Goal: Task Accomplishment & Management: Use online tool/utility

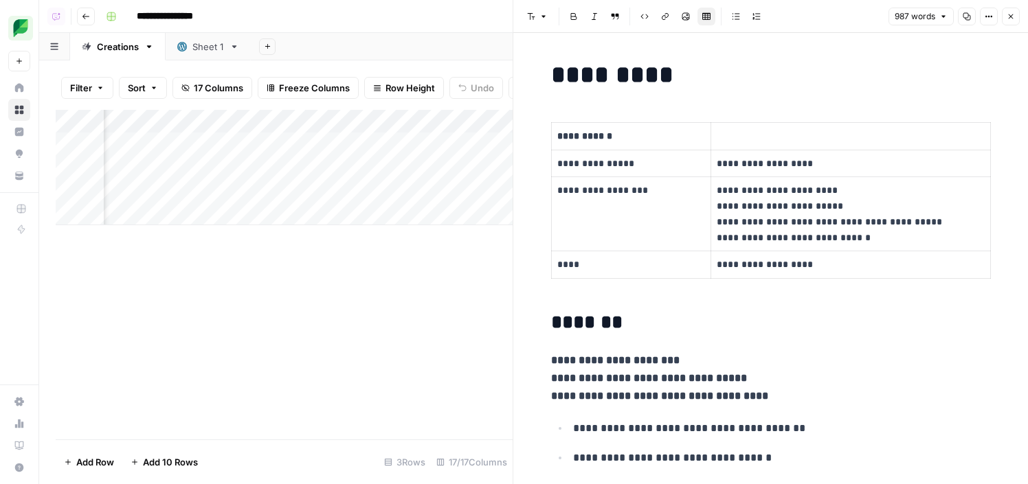
scroll to position [0, 766]
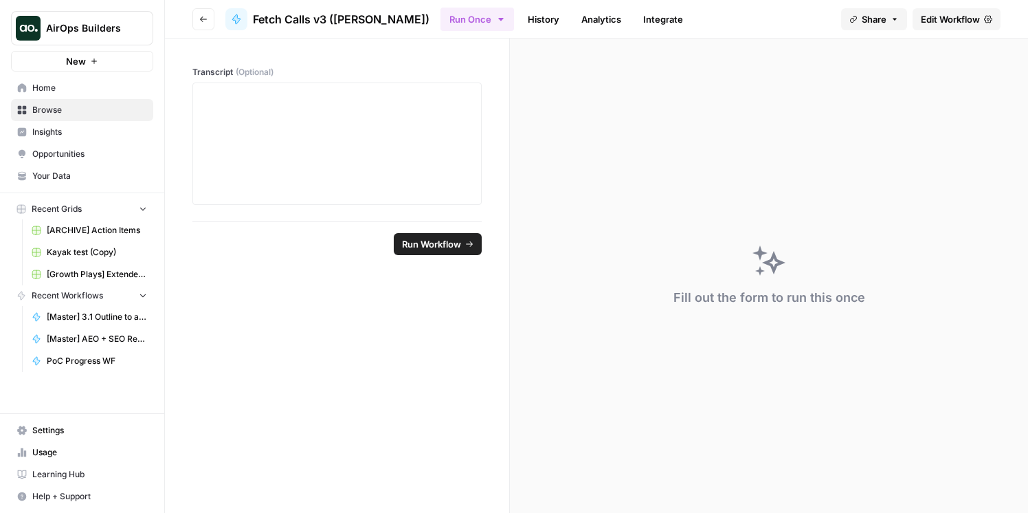
click at [917, 17] on link "Edit Workflow" at bounding box center [956, 19] width 88 height 22
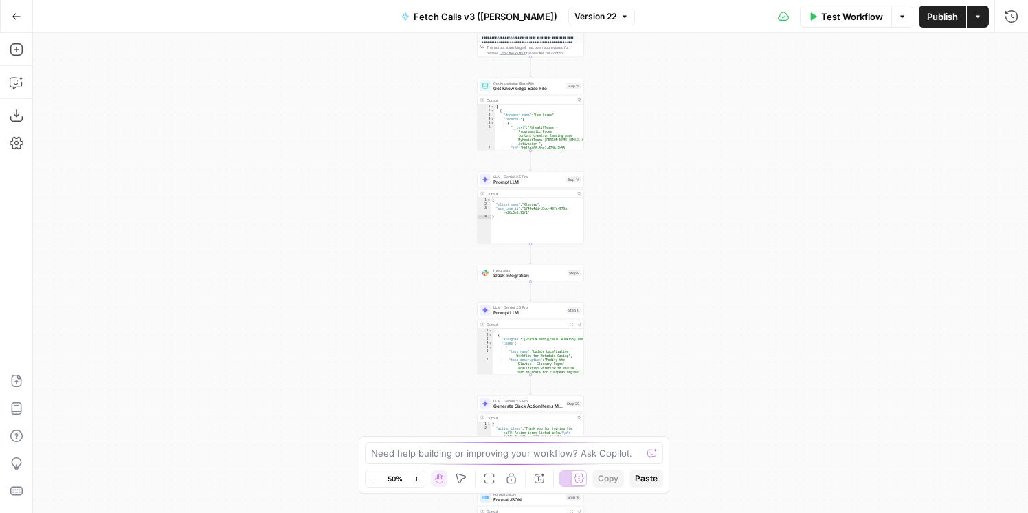
click at [720, 320] on div "**********" at bounding box center [530, 273] width 995 height 480
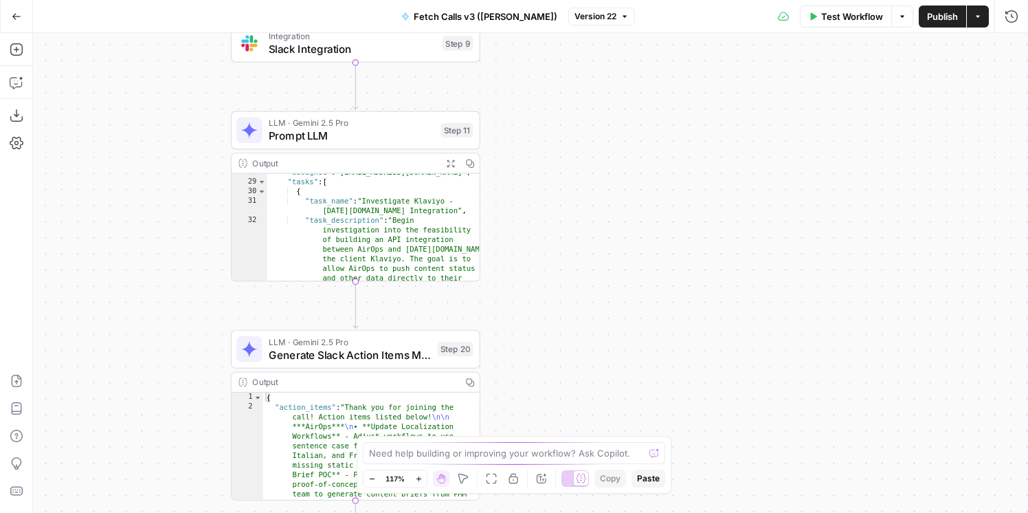
scroll to position [563, 0]
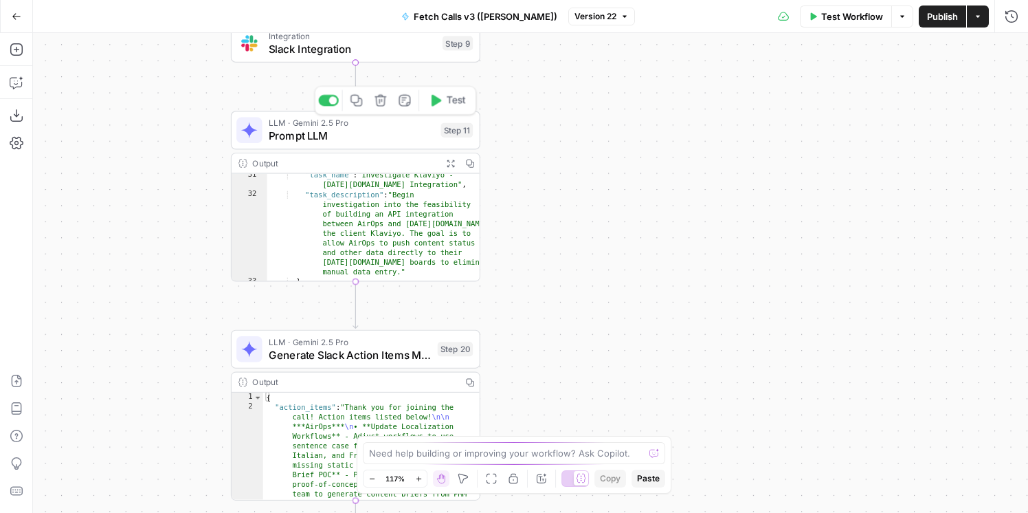
click at [408, 148] on div "LLM · Gemini 2.5 Pro Prompt LLM Step 11 Copy step Delete step Add Note Test" at bounding box center [355, 130] width 249 height 38
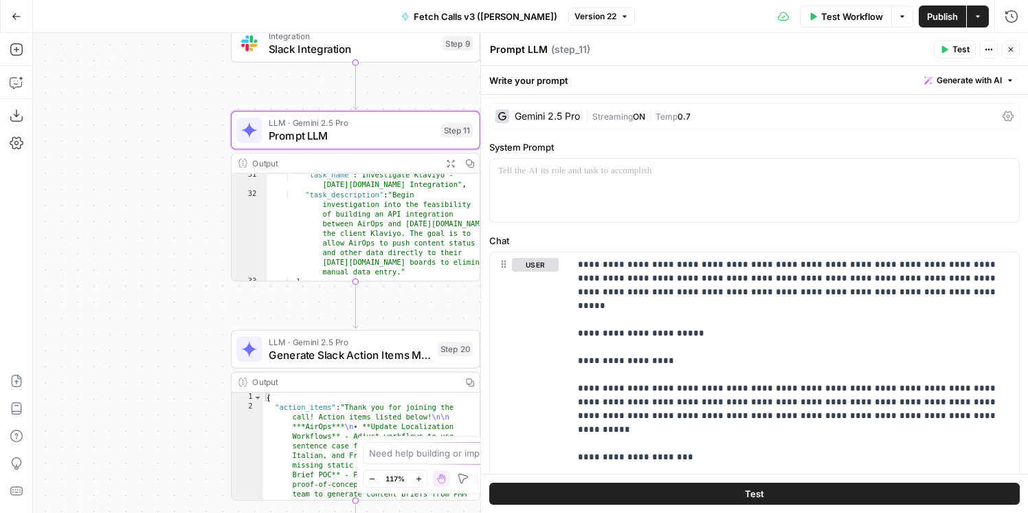
click at [980, 76] on span "Generate with AI" at bounding box center [969, 80] width 65 height 12
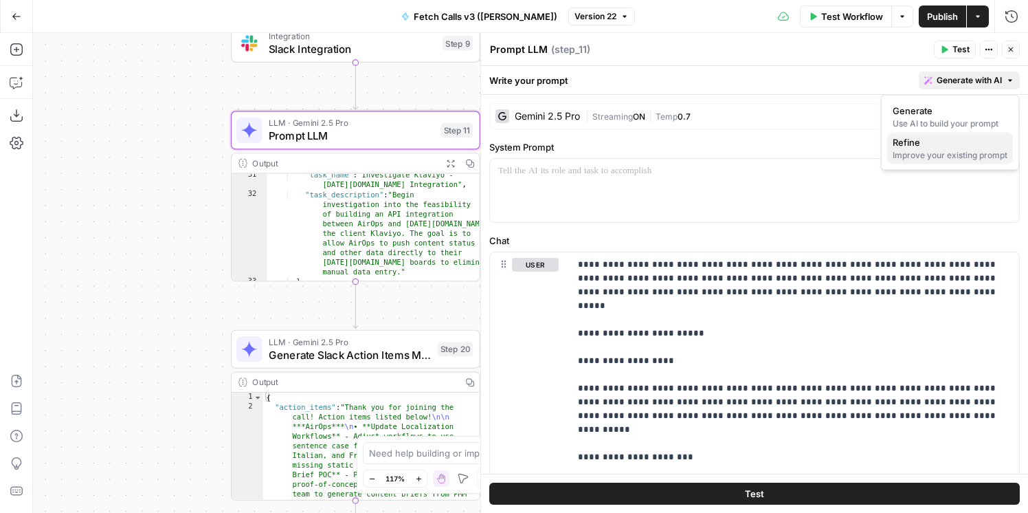
click at [936, 142] on span "Refine" at bounding box center [947, 142] width 109 height 14
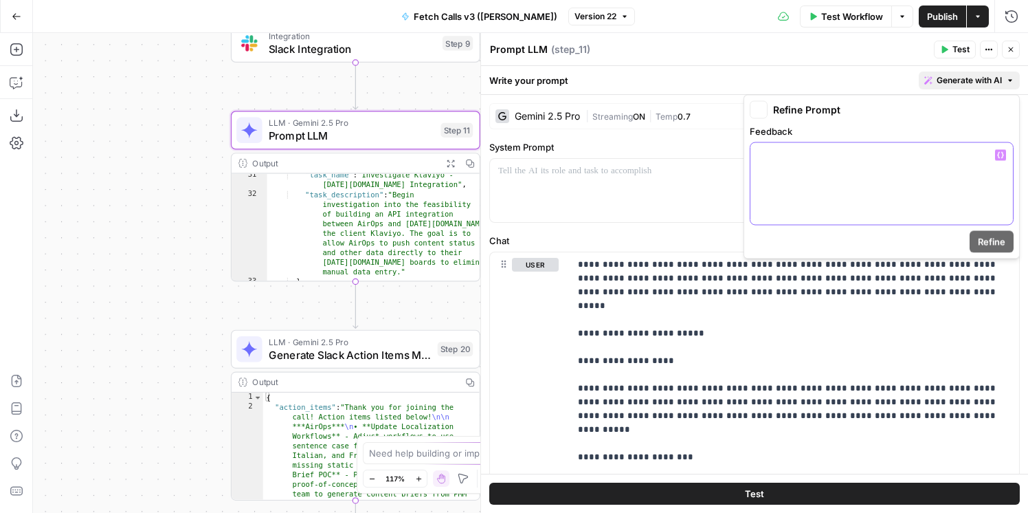
click at [866, 163] on div at bounding box center [881, 184] width 262 height 82
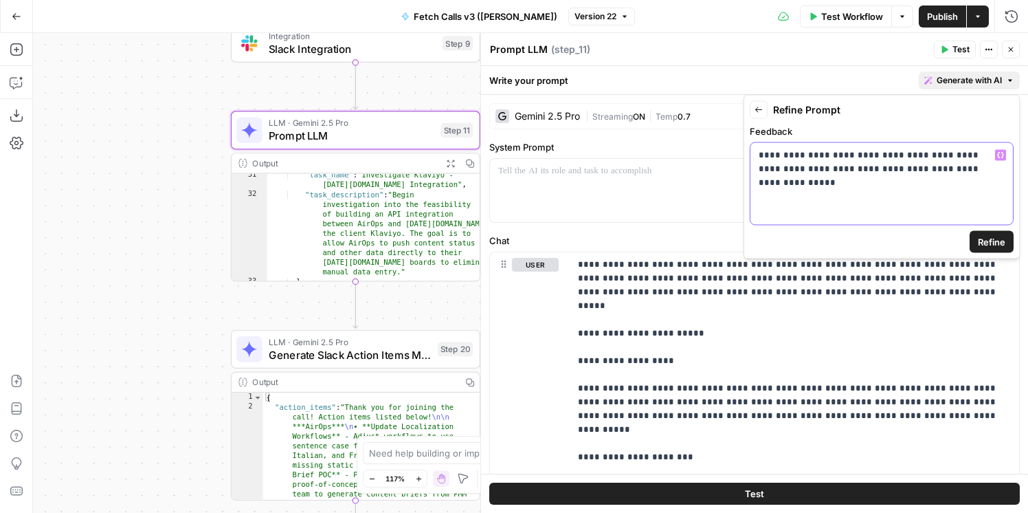
click at [848, 153] on p "**********" at bounding box center [882, 161] width 246 height 27
click at [912, 179] on div "**********" at bounding box center [881, 184] width 262 height 82
click at [1000, 243] on span "Refine" at bounding box center [991, 242] width 27 height 14
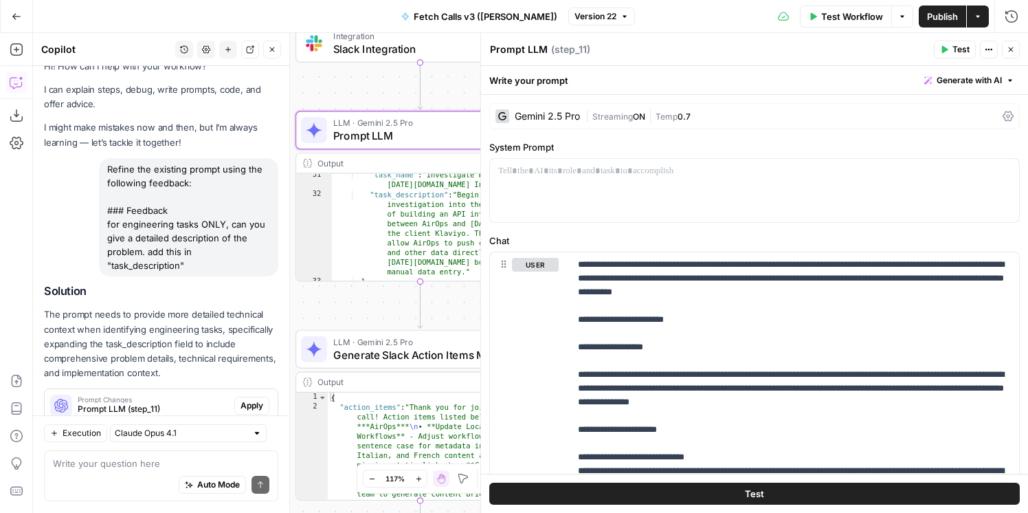
scroll to position [58, 0]
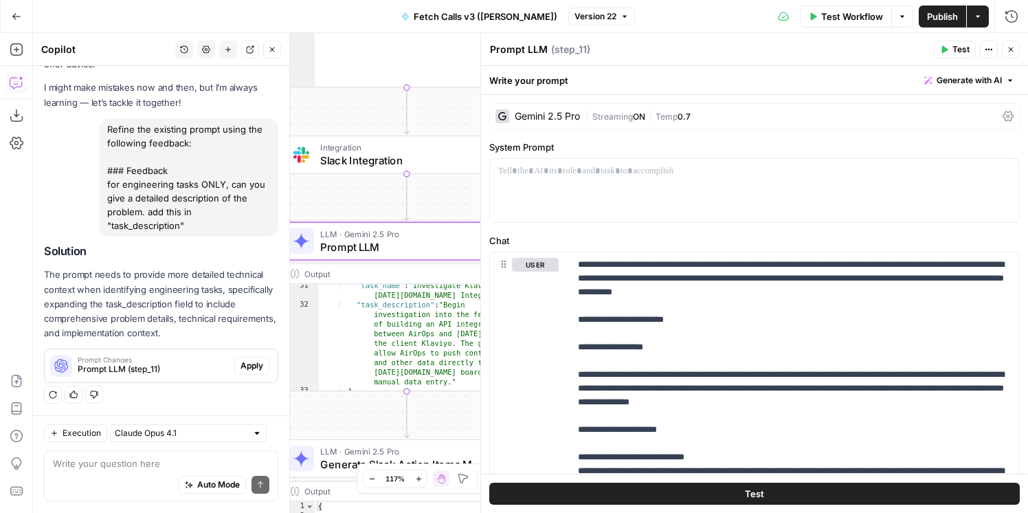
click at [255, 374] on div "Prompt Changes Prompt LLM (step_11) Apply" at bounding box center [161, 366] width 233 height 22
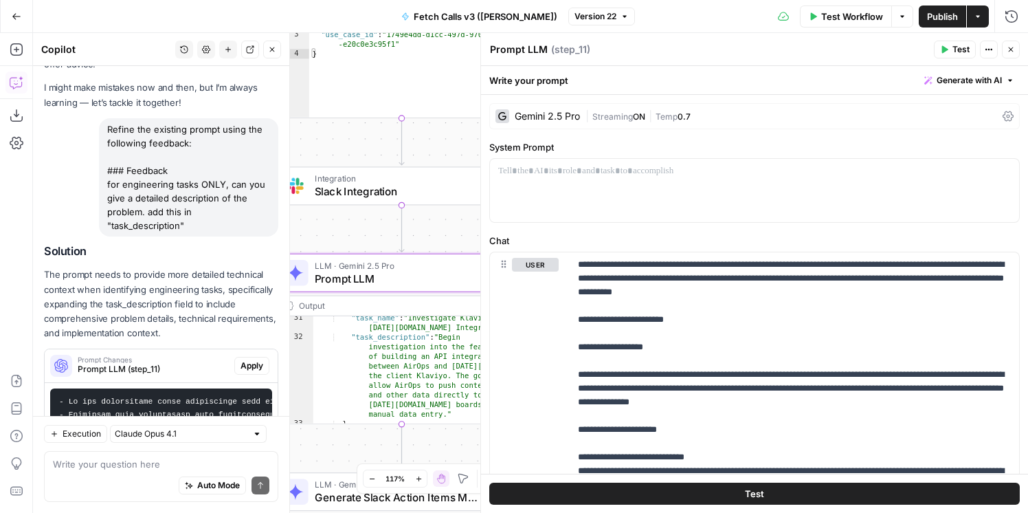
click at [256, 372] on span "Apply" at bounding box center [251, 365] width 23 height 12
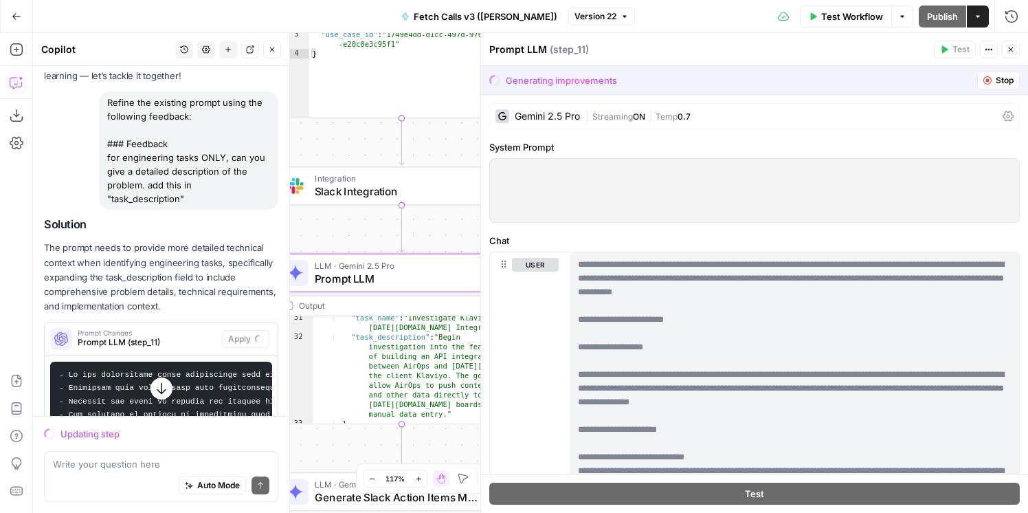
scroll to position [83, 0]
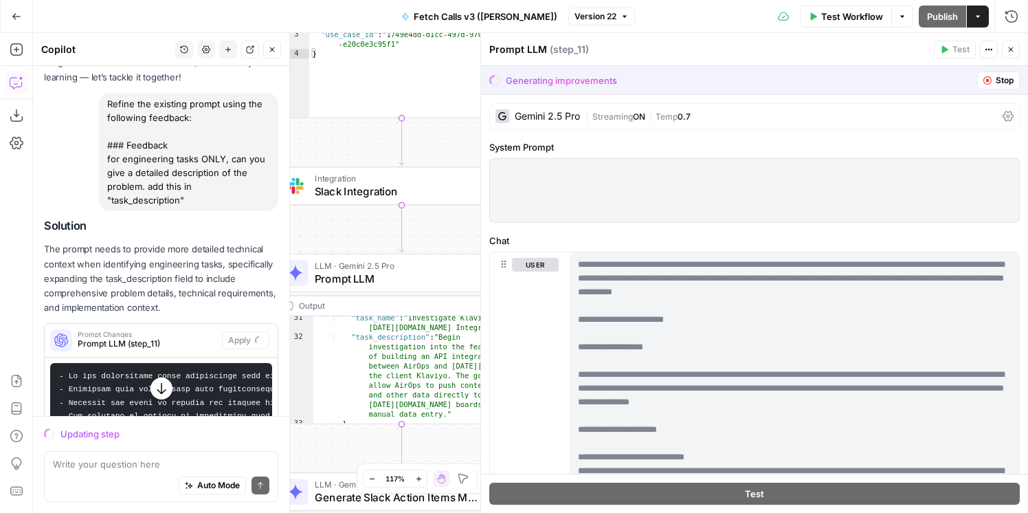
click at [999, 86] on span "Stop" at bounding box center [1005, 80] width 18 height 12
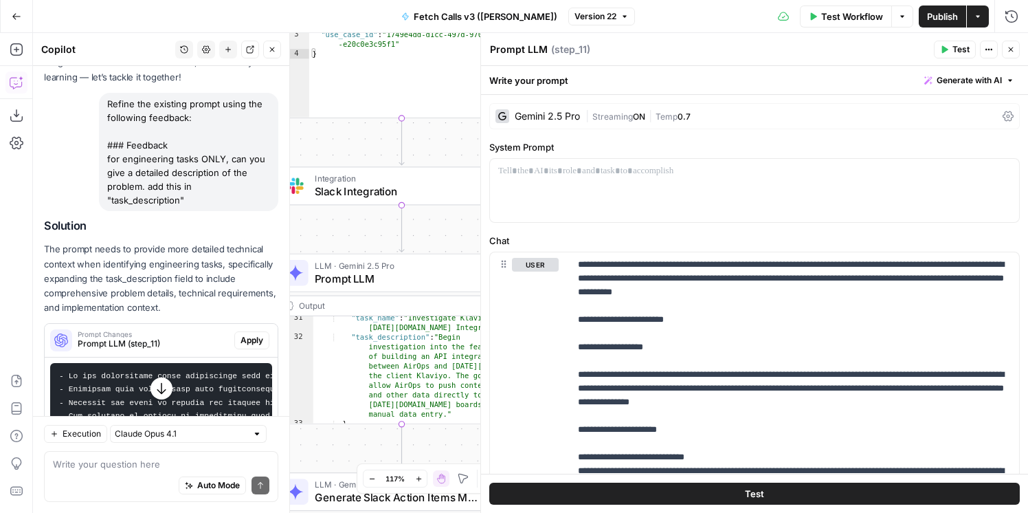
click at [111, 159] on div "Refine the existing prompt using the following feedback: ### Feedback for engin…" at bounding box center [188, 152] width 179 height 118
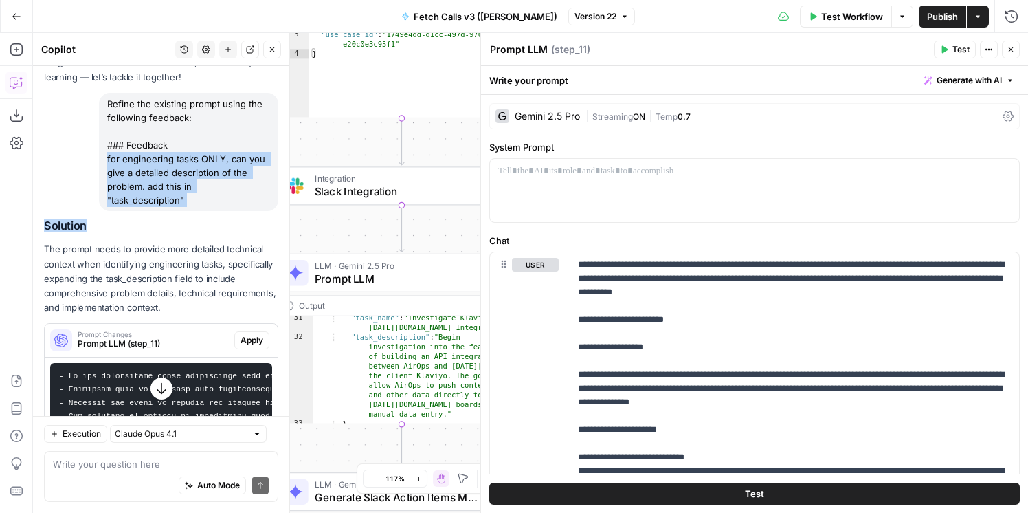
drag, startPoint x: 111, startPoint y: 159, endPoint x: 193, endPoint y: 215, distance: 99.5
click at [193, 215] on div "Hi! How can I help with your workflow? I can explain steps, debug, write prompt…" at bounding box center [161, 226] width 256 height 486
copy div "for engineering tasks ONLY, can you give a detailed description of the problem.…"
click at [956, 80] on span "Generate with AI" at bounding box center [969, 80] width 65 height 12
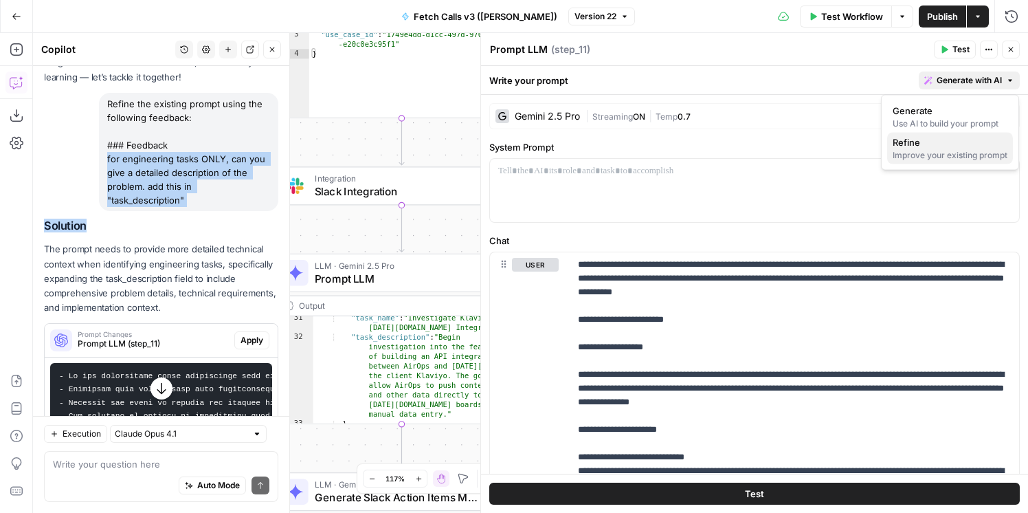
click at [930, 148] on span "Refine" at bounding box center [947, 142] width 109 height 14
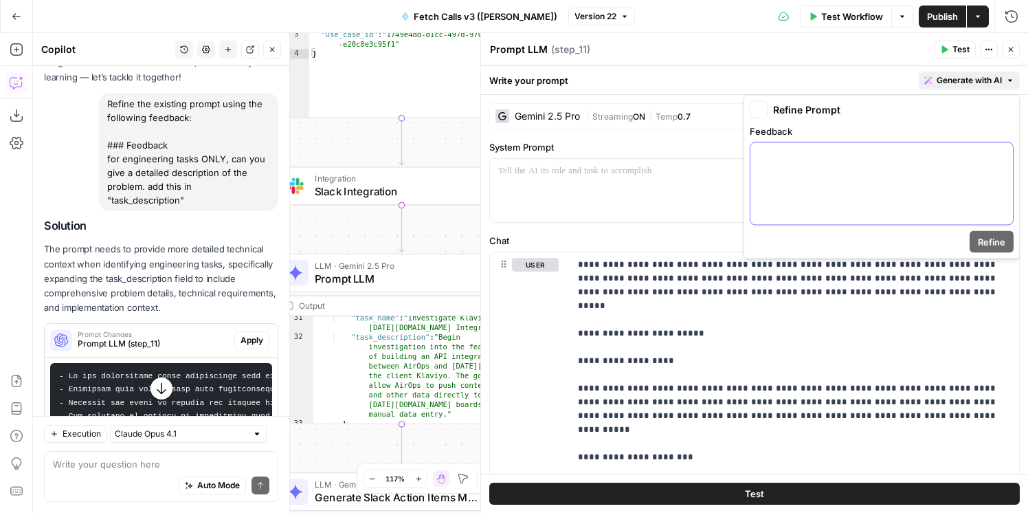
click at [816, 148] on div at bounding box center [881, 184] width 262 height 82
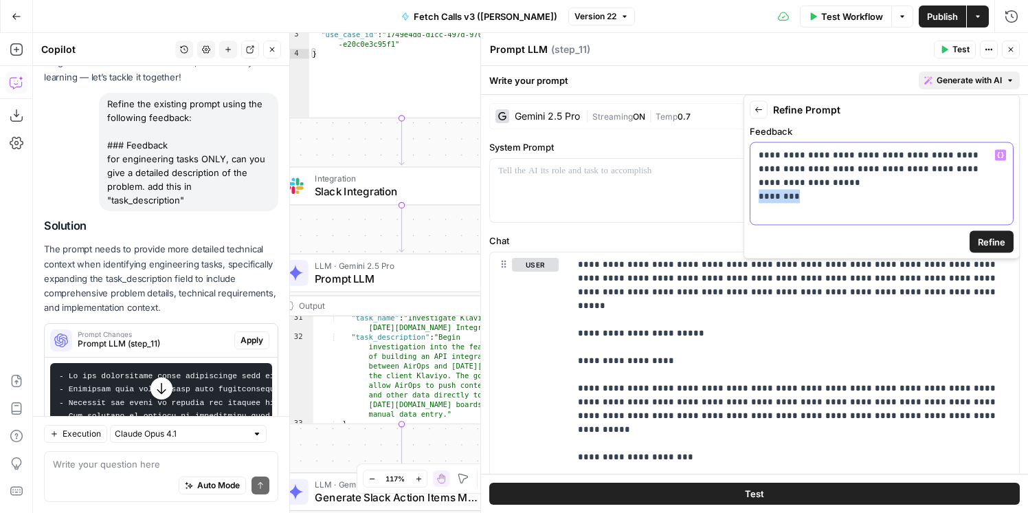
drag, startPoint x: 853, startPoint y: 188, endPoint x: 746, endPoint y: 177, distance: 107.8
click at [750, 177] on div "**********" at bounding box center [881, 184] width 262 height 82
click at [960, 156] on p "**********" at bounding box center [882, 168] width 246 height 41
click at [783, 171] on p "**********" at bounding box center [882, 168] width 246 height 41
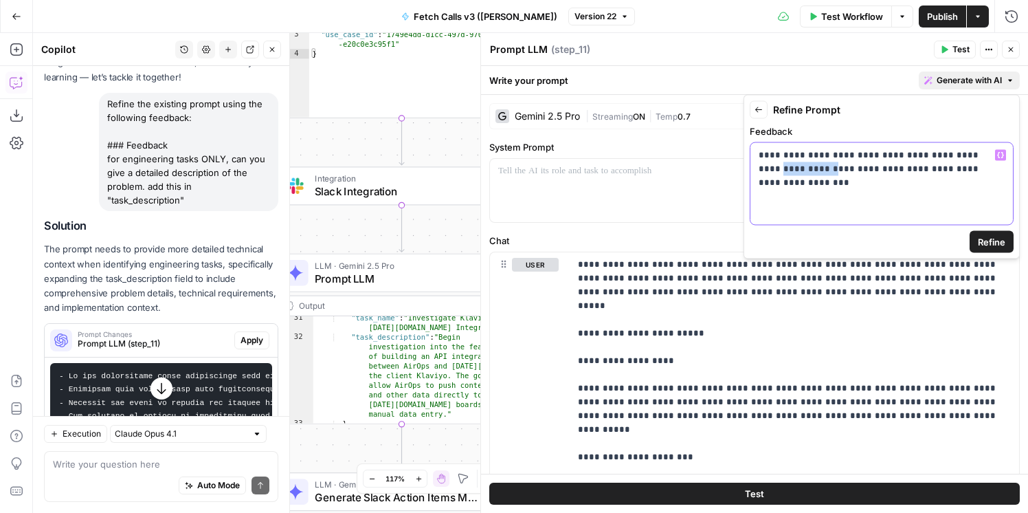
click at [783, 171] on p "**********" at bounding box center [882, 168] width 246 height 41
click at [979, 236] on span "Refine" at bounding box center [991, 242] width 27 height 14
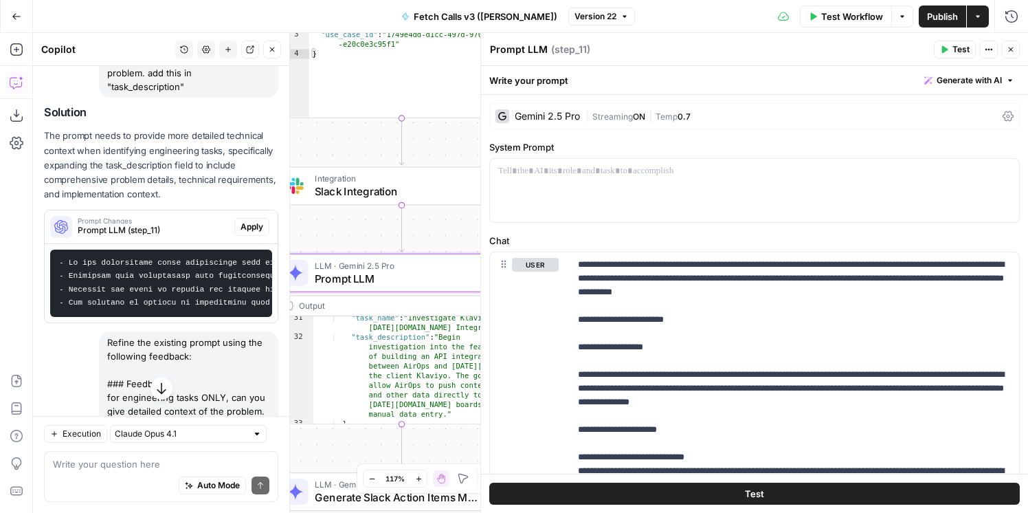
scroll to position [396, 0]
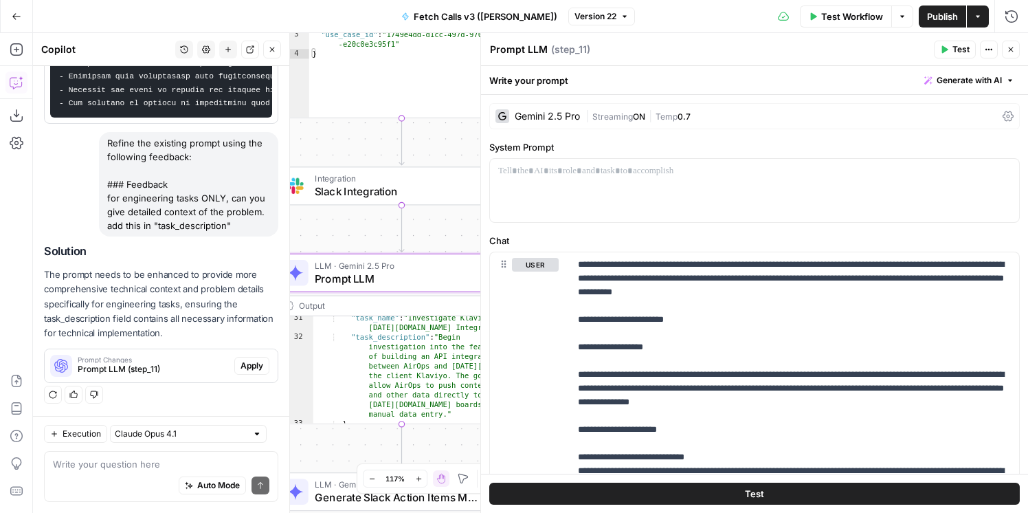
click at [255, 366] on span "Apply" at bounding box center [251, 365] width 23 height 12
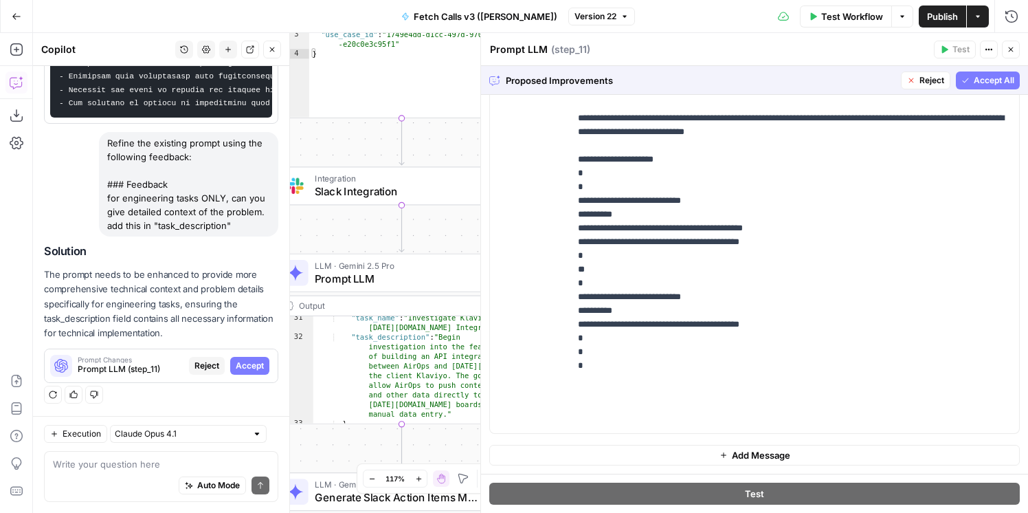
scroll to position [0, 0]
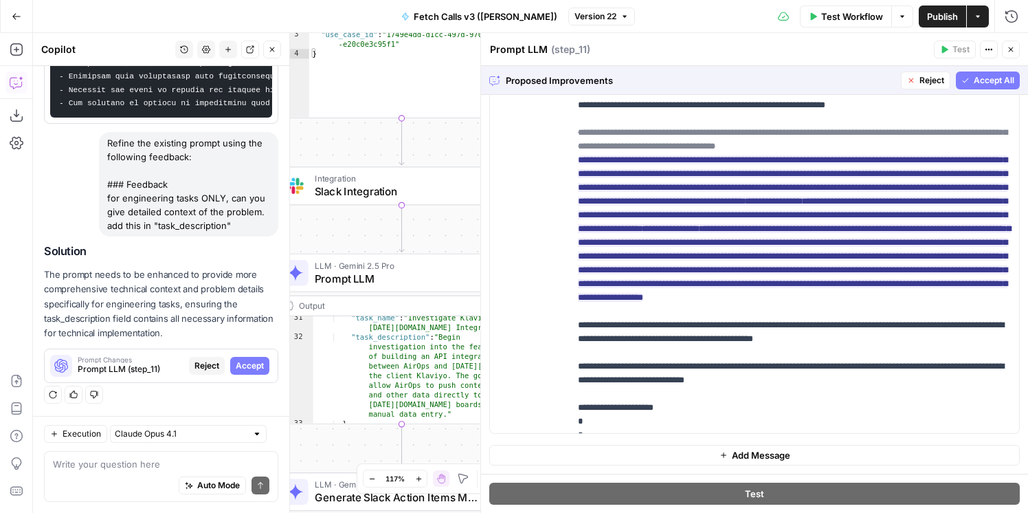
click at [992, 87] on button "Accept All" at bounding box center [988, 80] width 64 height 18
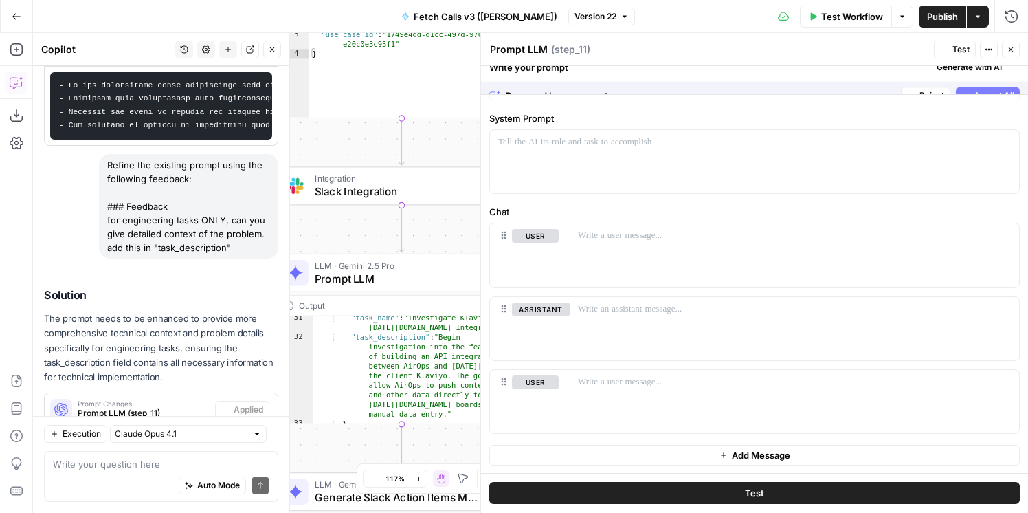
scroll to position [440, 0]
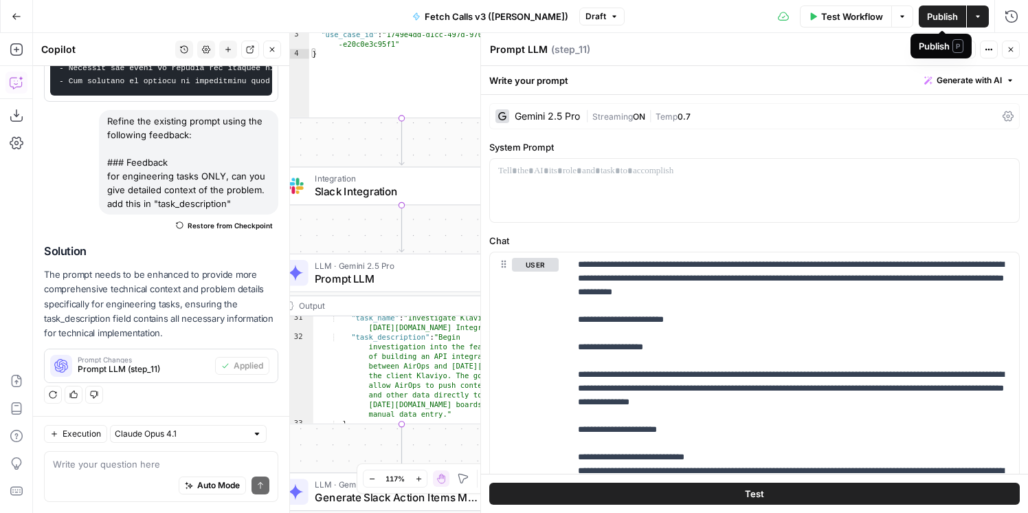
click at [934, 16] on span "Publish" at bounding box center [942, 17] width 31 height 14
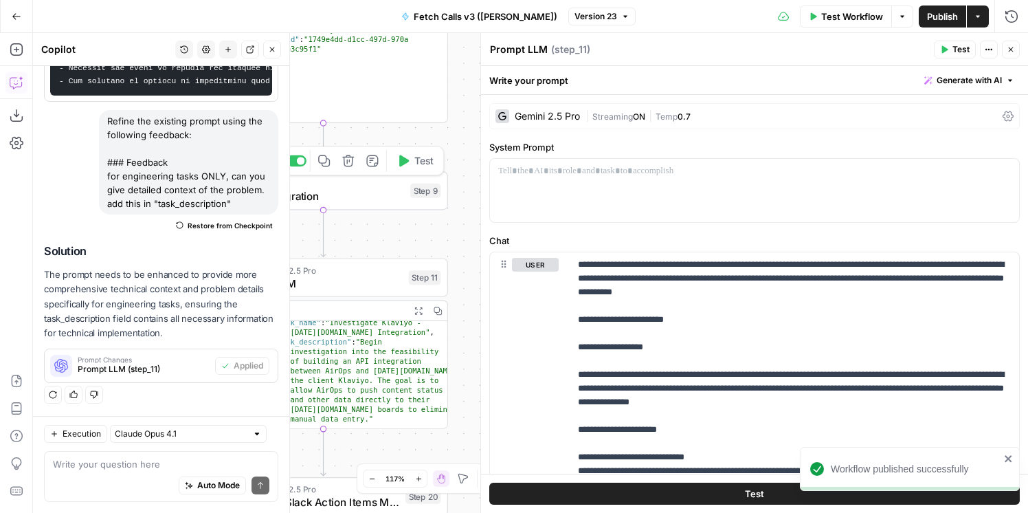
click at [301, 163] on div at bounding box center [301, 161] width 8 height 8
click at [948, 12] on span "Publish" at bounding box center [942, 17] width 31 height 14
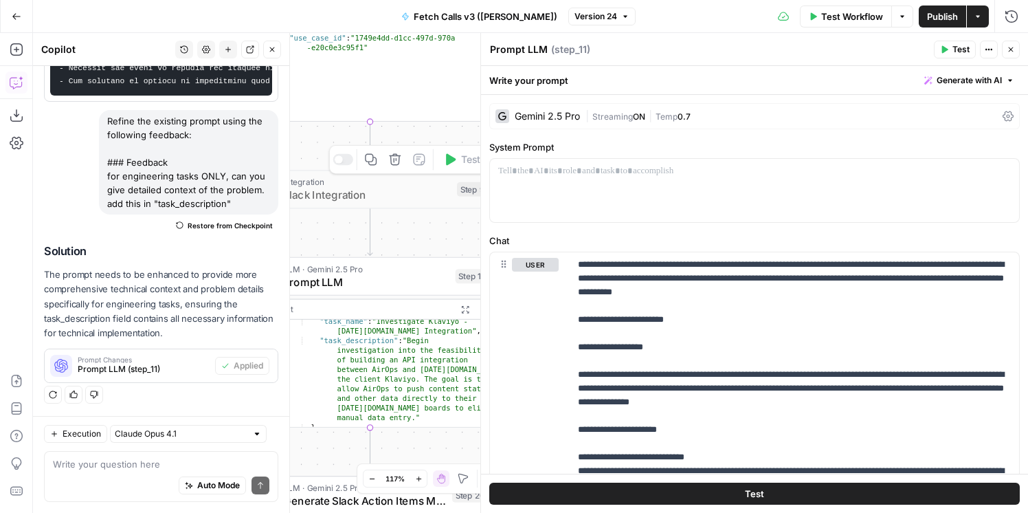
click at [346, 160] on div at bounding box center [343, 159] width 20 height 11
click at [934, 16] on span "Publish" at bounding box center [942, 17] width 31 height 14
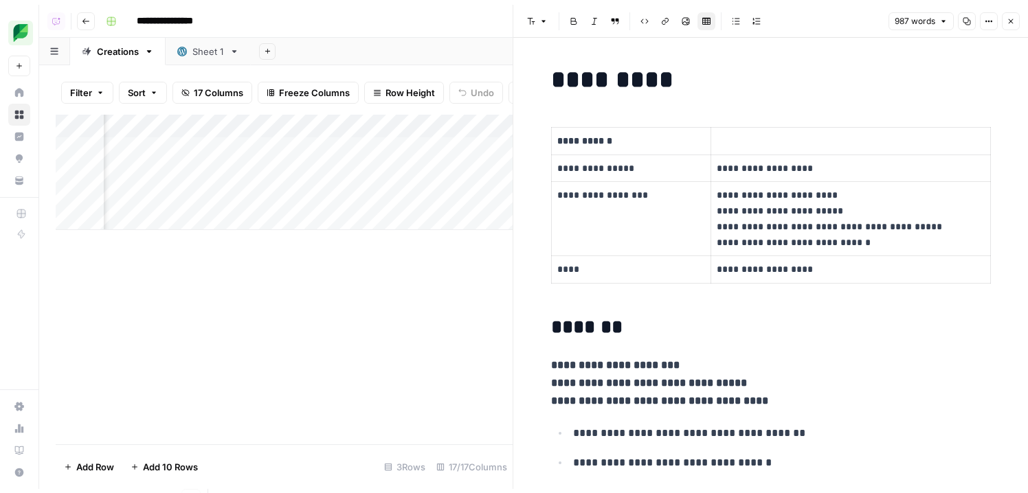
scroll to position [0, 766]
